Goal: Information Seeking & Learning: Check status

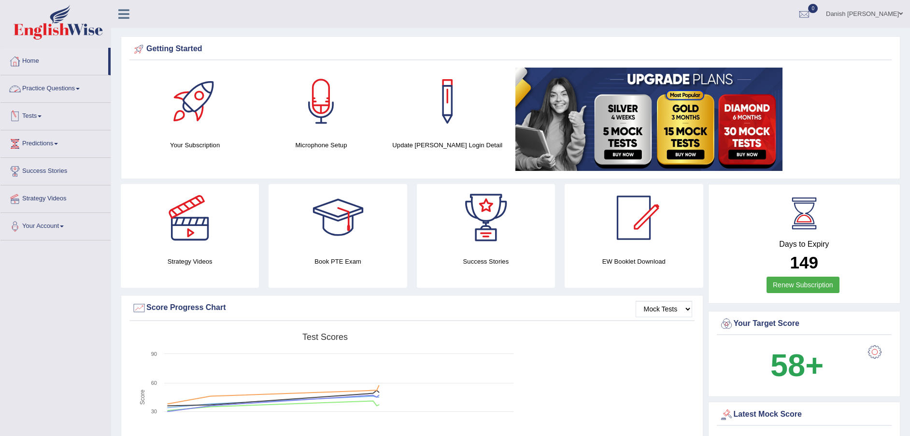
click at [27, 114] on link "Tests" at bounding box center [55, 115] width 110 height 24
click at [34, 169] on link "History" at bounding box center [63, 172] width 90 height 17
click at [31, 170] on link "History" at bounding box center [63, 172] width 90 height 17
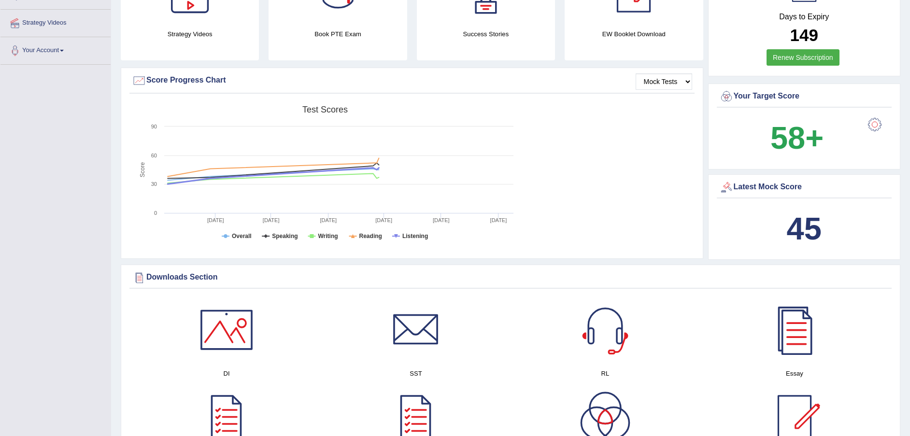
scroll to position [231, 0]
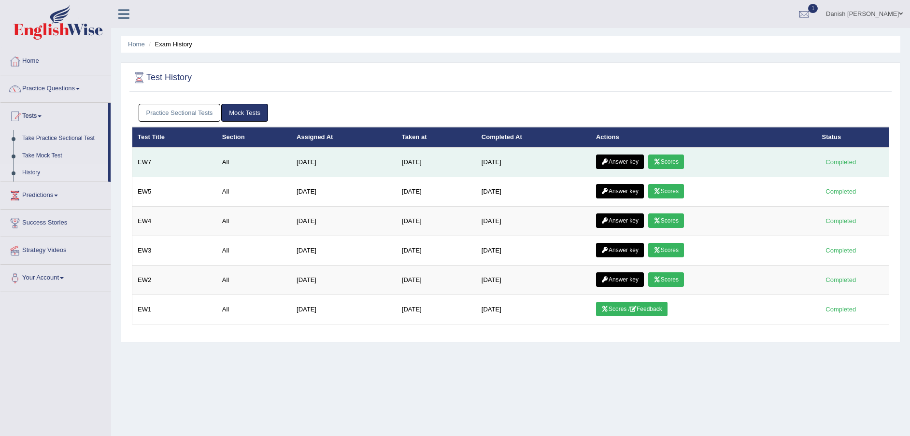
click at [672, 161] on link "Scores" at bounding box center [666, 162] width 36 height 14
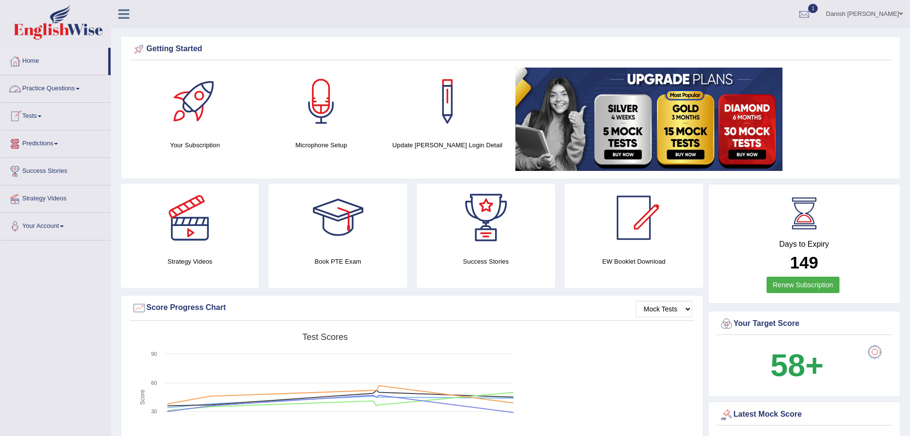
click at [39, 113] on link "Tests" at bounding box center [55, 115] width 110 height 24
click at [39, 113] on link "Tests" at bounding box center [54, 115] width 108 height 24
click at [40, 115] on link "Tests" at bounding box center [55, 115] width 110 height 24
click at [24, 115] on link "Tests" at bounding box center [55, 115] width 110 height 24
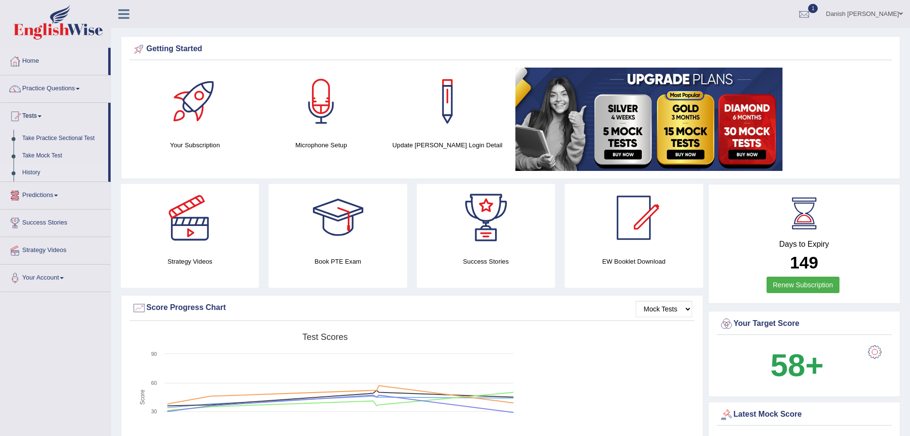
click at [25, 170] on link "History" at bounding box center [63, 172] width 90 height 17
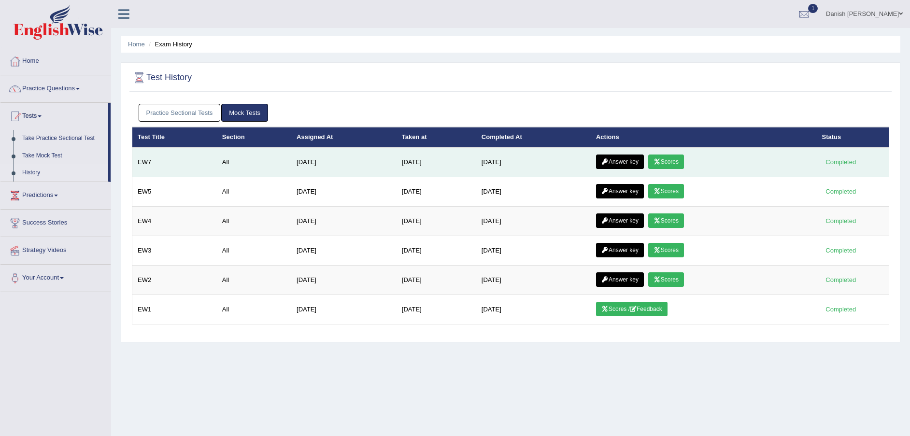
click at [638, 163] on link "Answer key" at bounding box center [620, 162] width 48 height 14
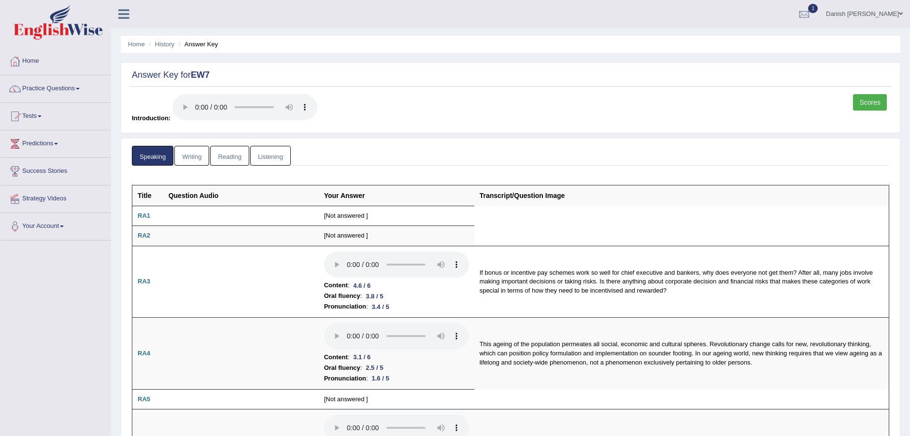
click at [196, 150] on link "Writing" at bounding box center [191, 156] width 35 height 20
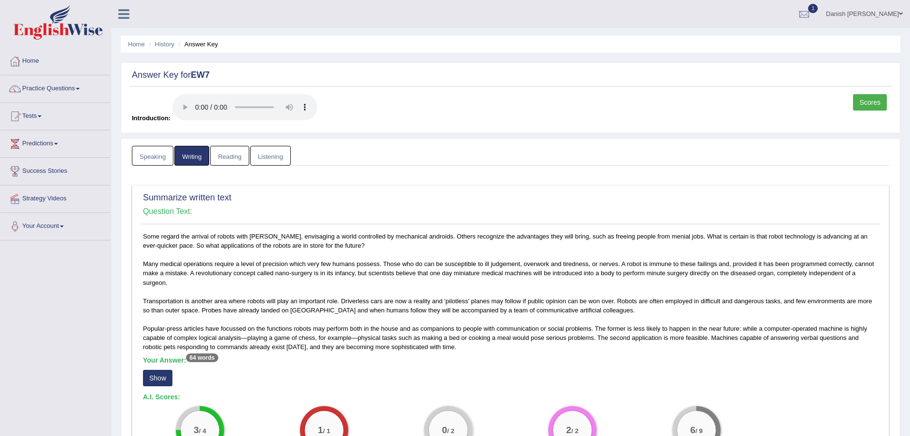
click at [233, 150] on link "Reading" at bounding box center [229, 156] width 39 height 20
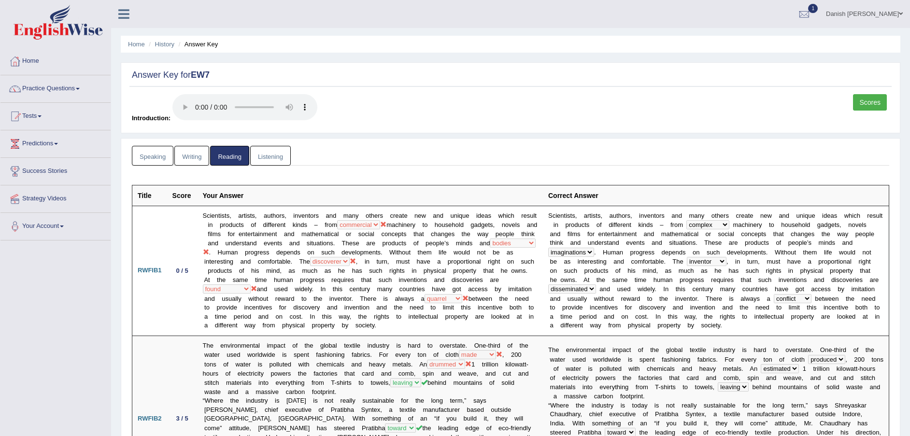
click at [281, 155] on link "Listening" at bounding box center [270, 156] width 41 height 20
